Goal: Task Accomplishment & Management: Use online tool/utility

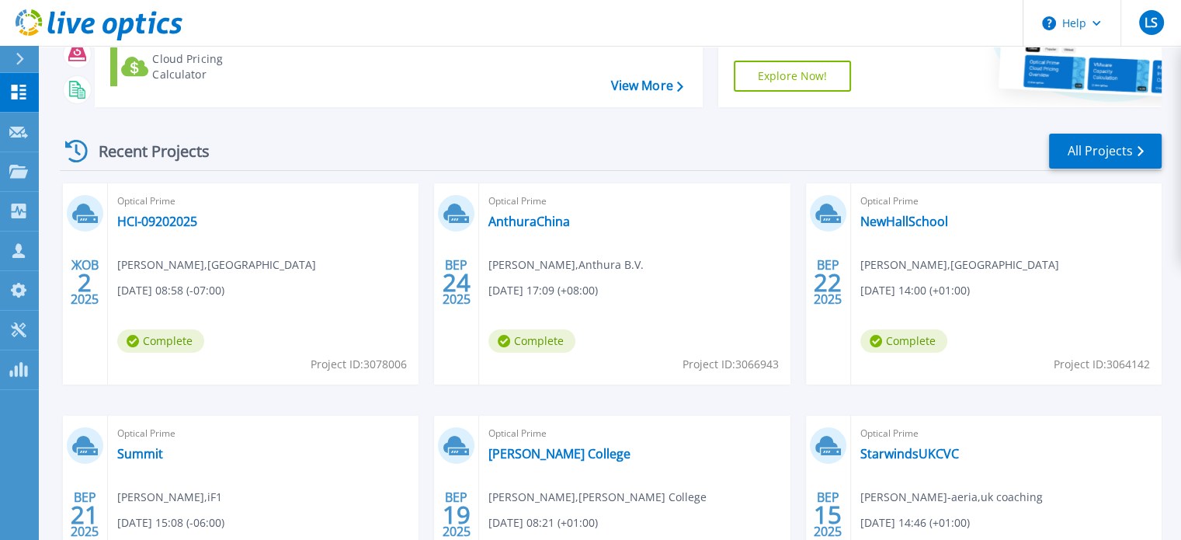
scroll to position [155, 0]
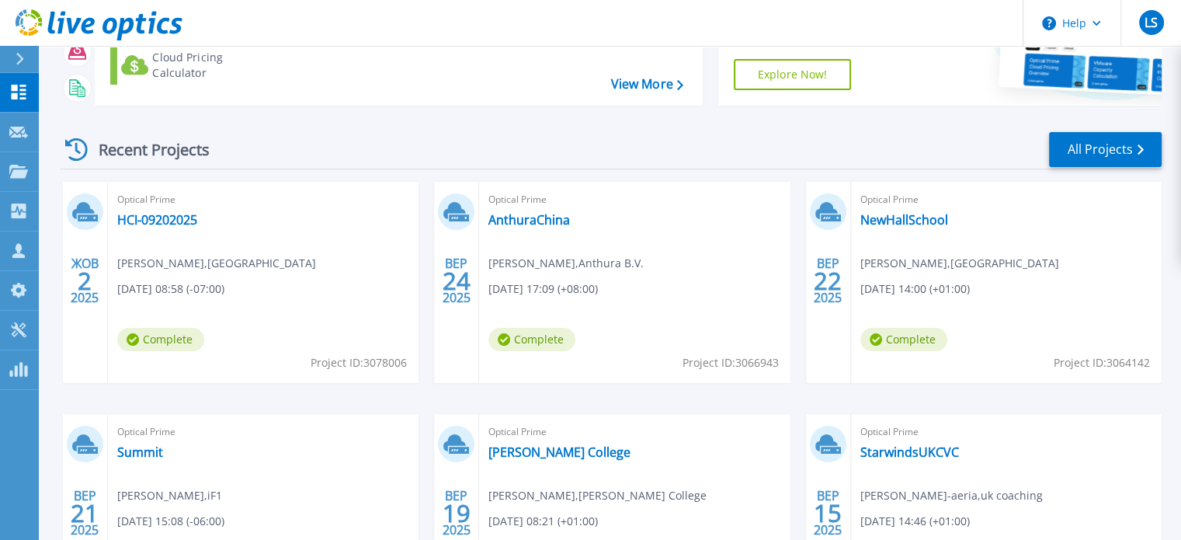
click at [398, 408] on div "ЖОВ 2 2025 Optical Prime HCI-09202025 Webster Alfonso , Westlands Water Distric…" at bounding box center [604, 414] width 1114 height 464
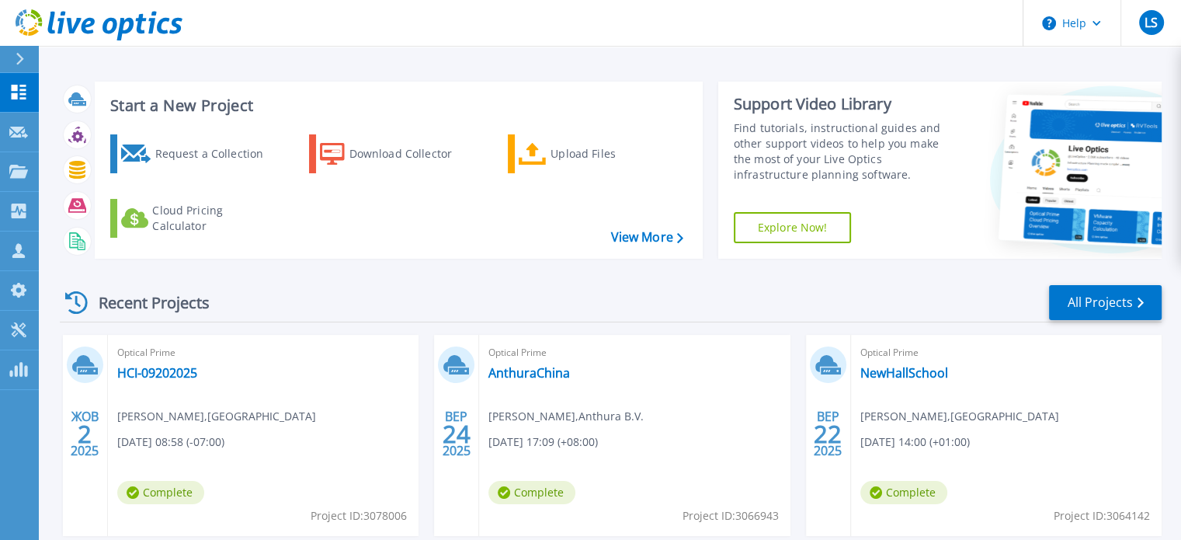
scroll to position [0, 0]
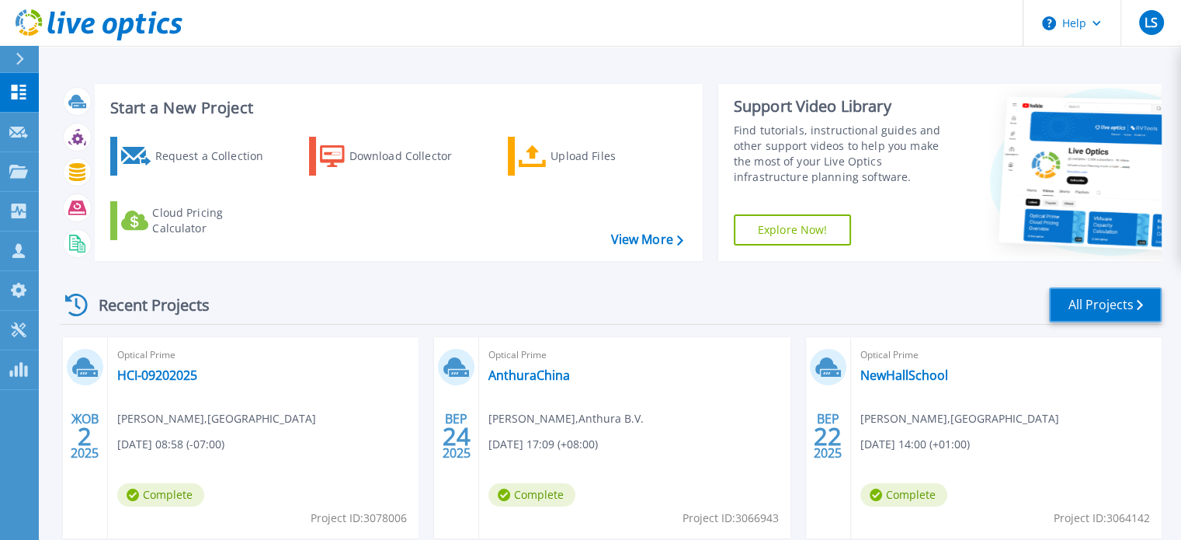
click at [1065, 319] on link "All Projects" at bounding box center [1105, 304] width 113 height 35
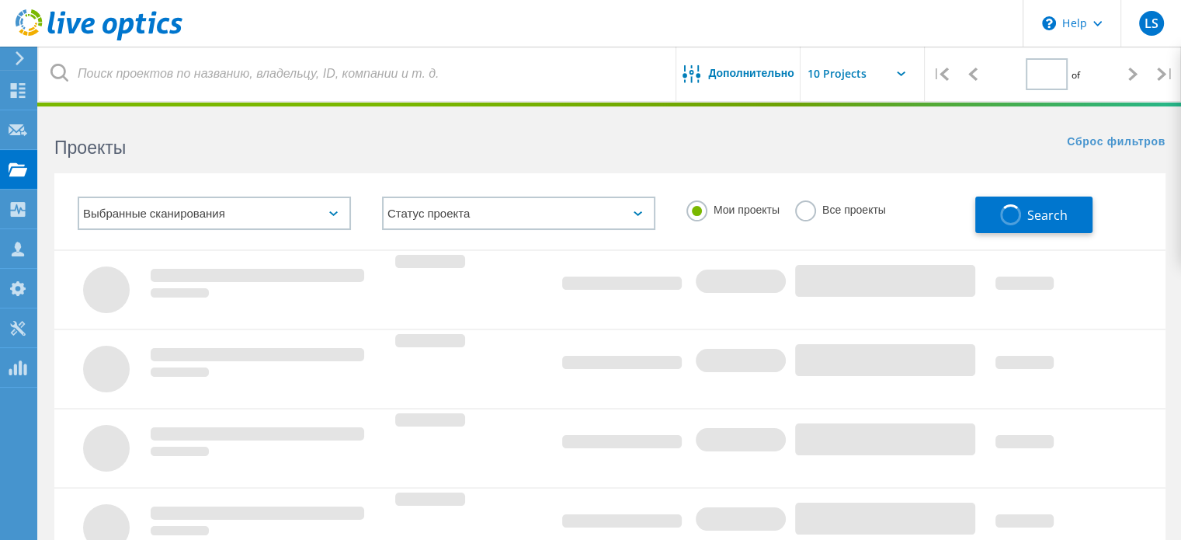
type input "1"
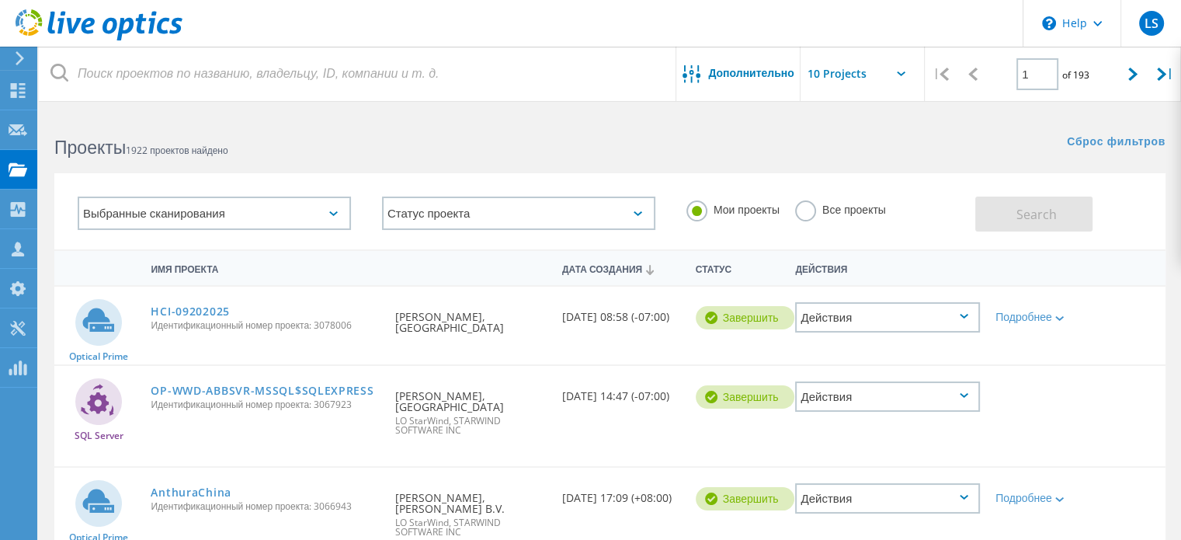
click at [235, 214] on div "Выбранные сканирования" at bounding box center [214, 212] width 273 height 33
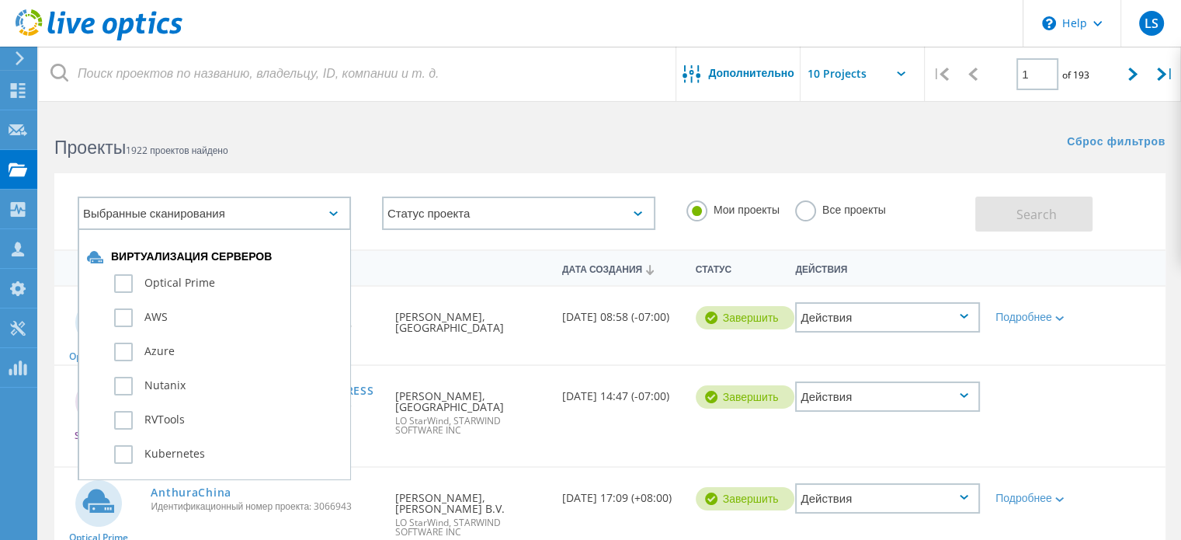
click at [235, 214] on div "Выбранные сканирования" at bounding box center [214, 212] width 273 height 33
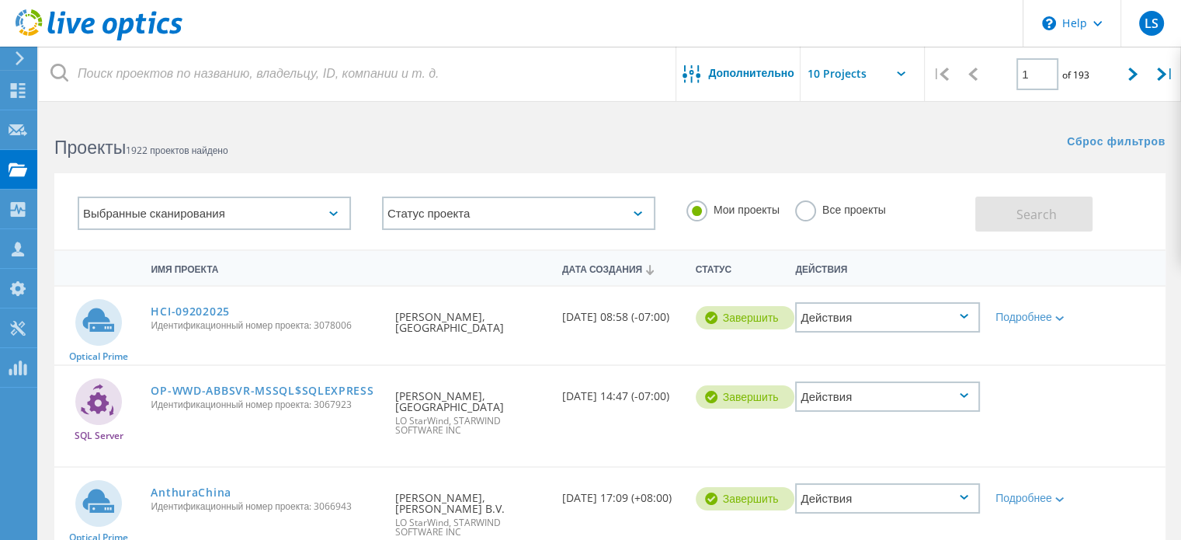
click at [505, 193] on div "Статус проекта Выполняется Завершить Опубликовано Анонимно Заархивировано Ошибка" at bounding box center [519, 213] width 304 height 64
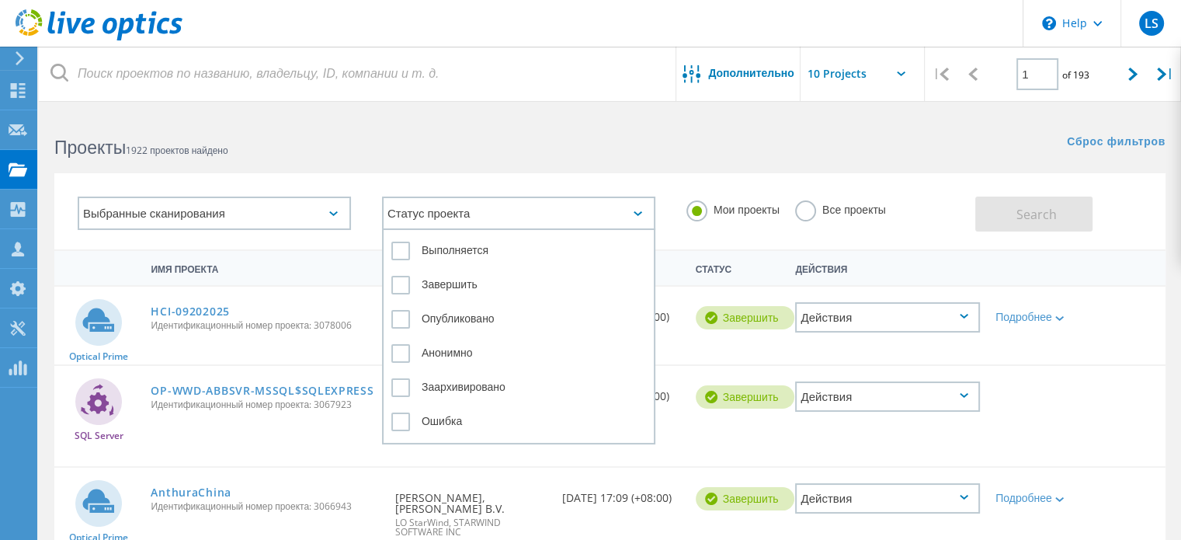
click at [498, 207] on div "Статус проекта" at bounding box center [518, 212] width 273 height 33
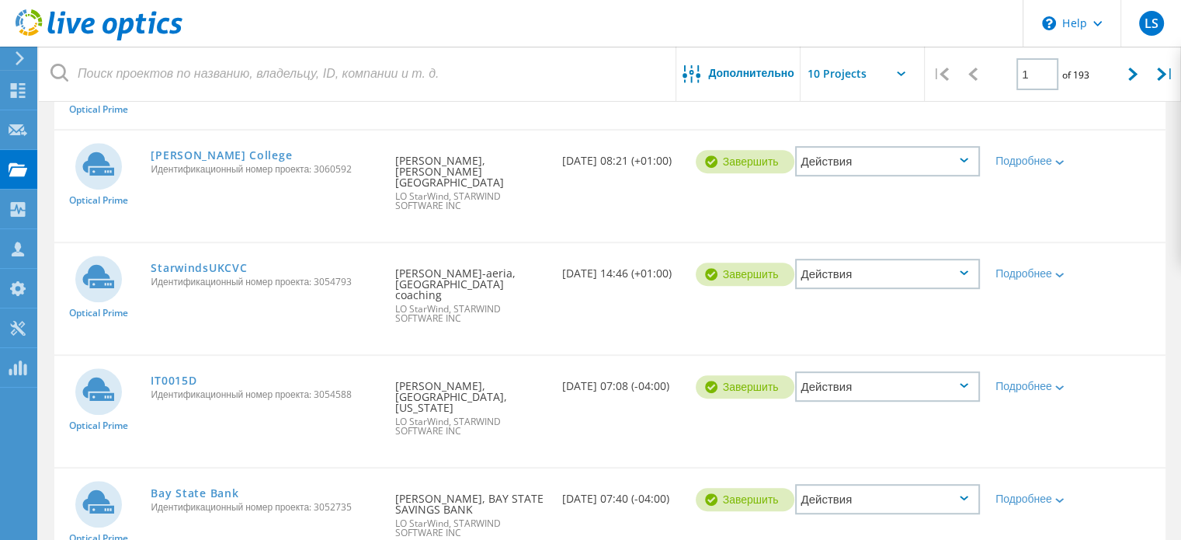
scroll to position [766, 0]
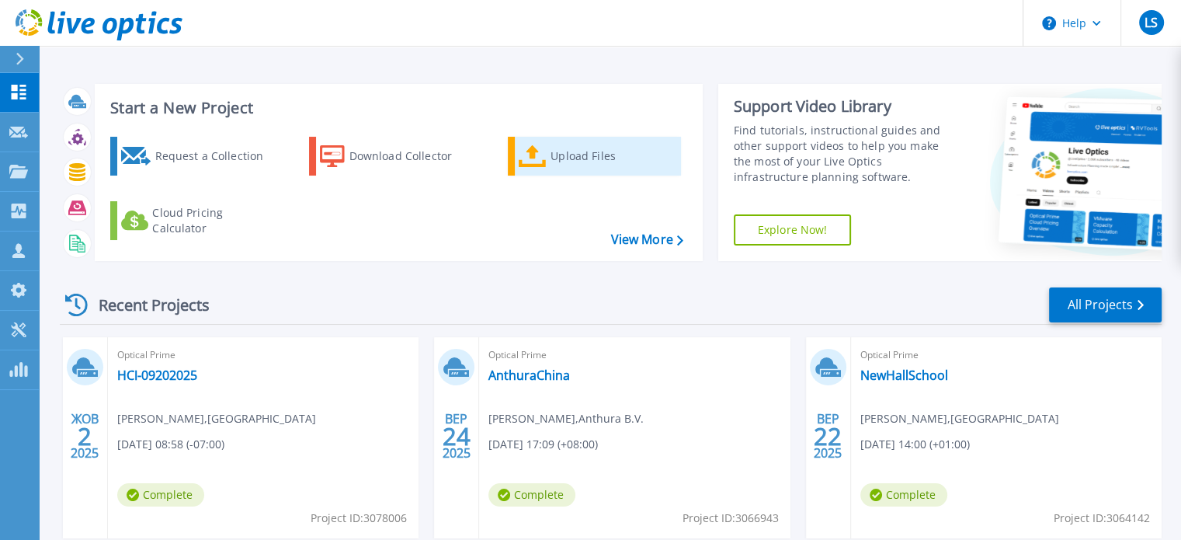
click at [550, 169] on link "Upload Files" at bounding box center [594, 156] width 173 height 39
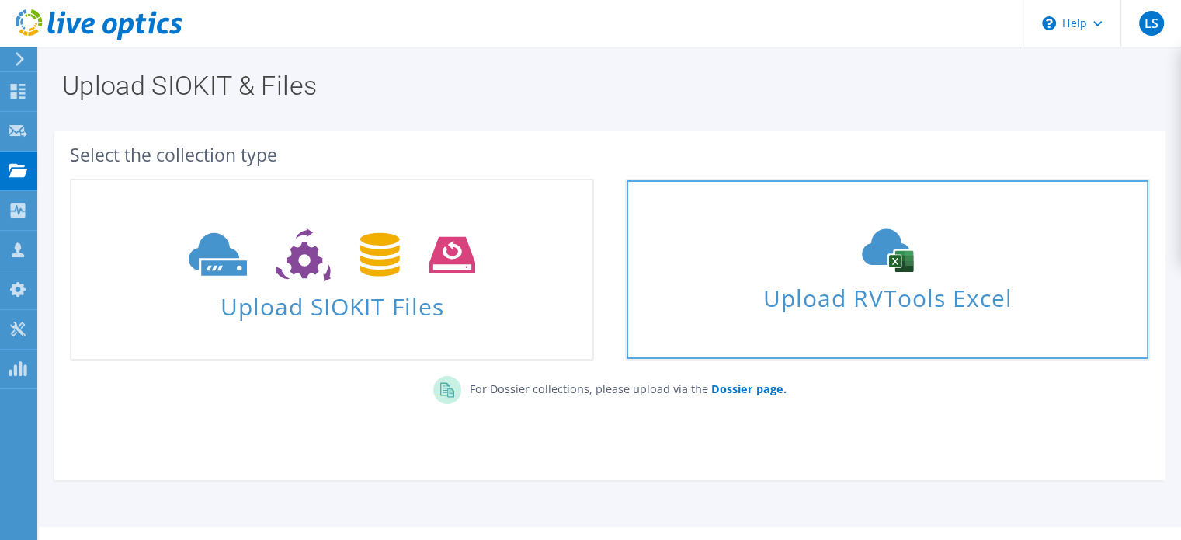
click at [804, 273] on div "Upload RVTools Excel" at bounding box center [887, 269] width 521 height 82
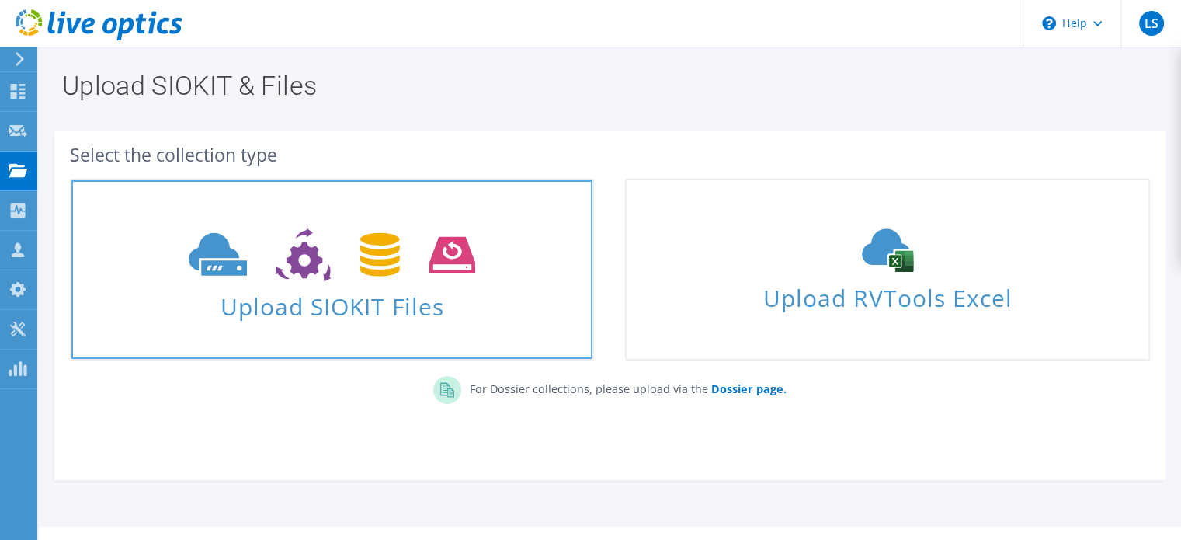
click at [330, 258] on icon at bounding box center [332, 255] width 287 height 54
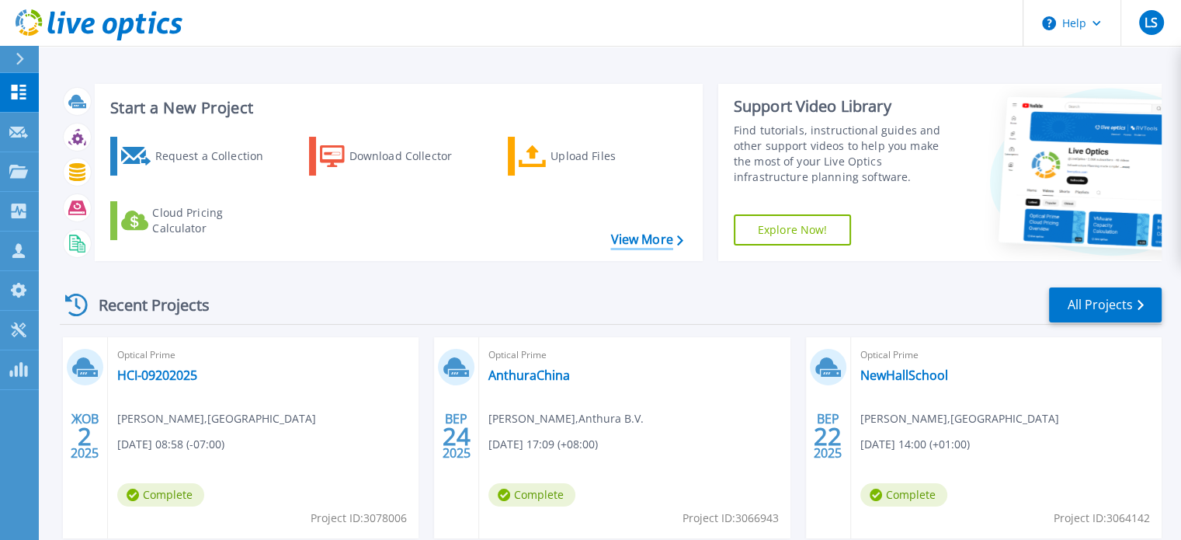
click at [630, 235] on link "View More" at bounding box center [646, 239] width 72 height 15
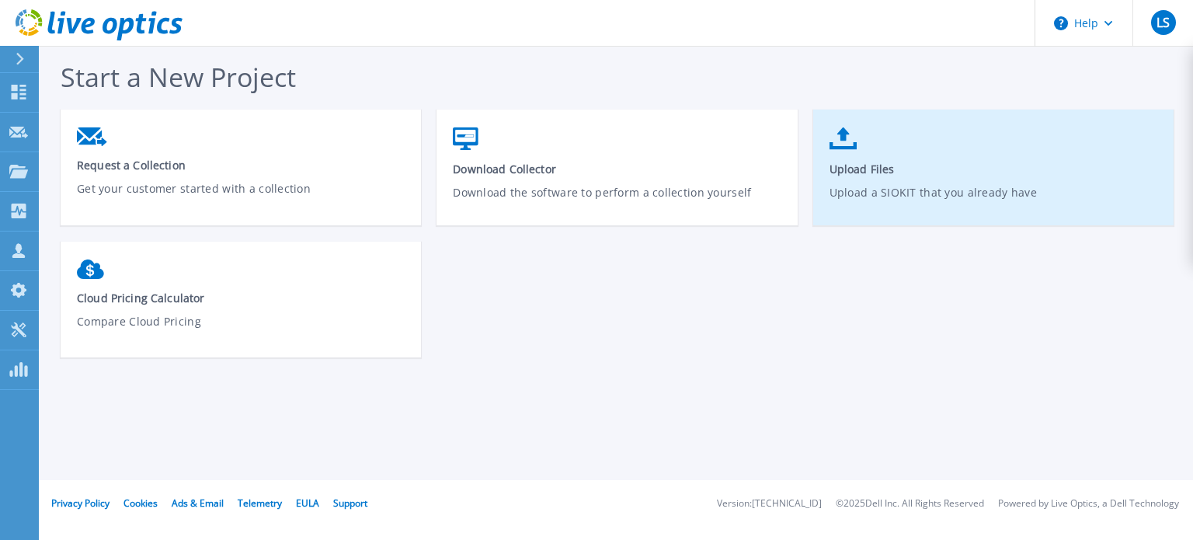
click at [948, 189] on p "Upload a SIOKIT that you already have" at bounding box center [993, 202] width 328 height 36
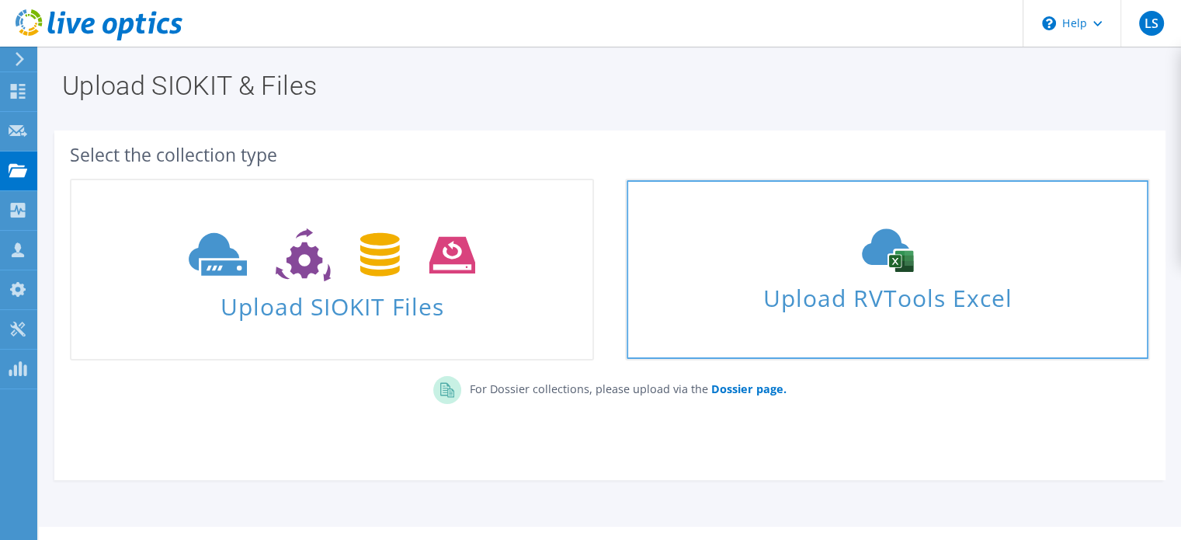
click at [735, 270] on div "Upload RVTools Excel" at bounding box center [887, 269] width 521 height 82
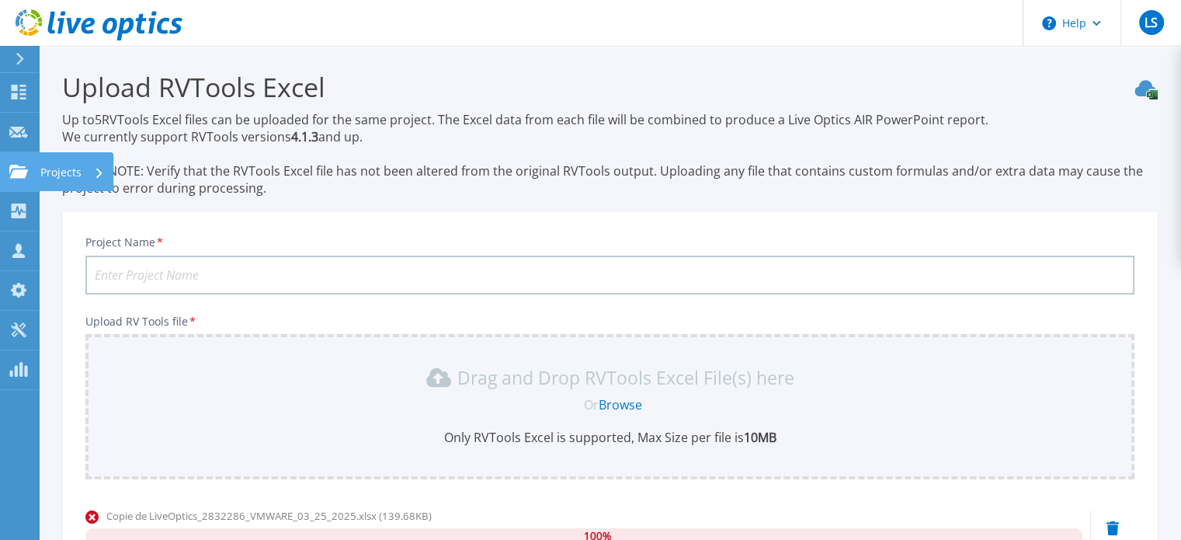
click at [12, 168] on icon at bounding box center [18, 171] width 19 height 13
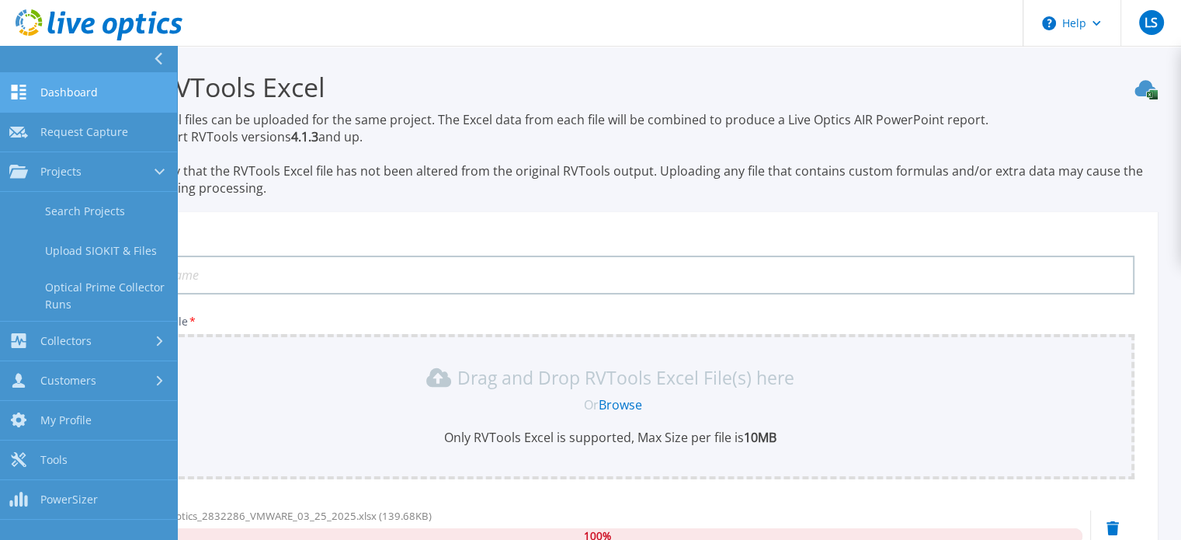
click at [88, 91] on span "Dashboard" at bounding box center [68, 92] width 57 height 14
